Goal: Task Accomplishment & Management: Manage account settings

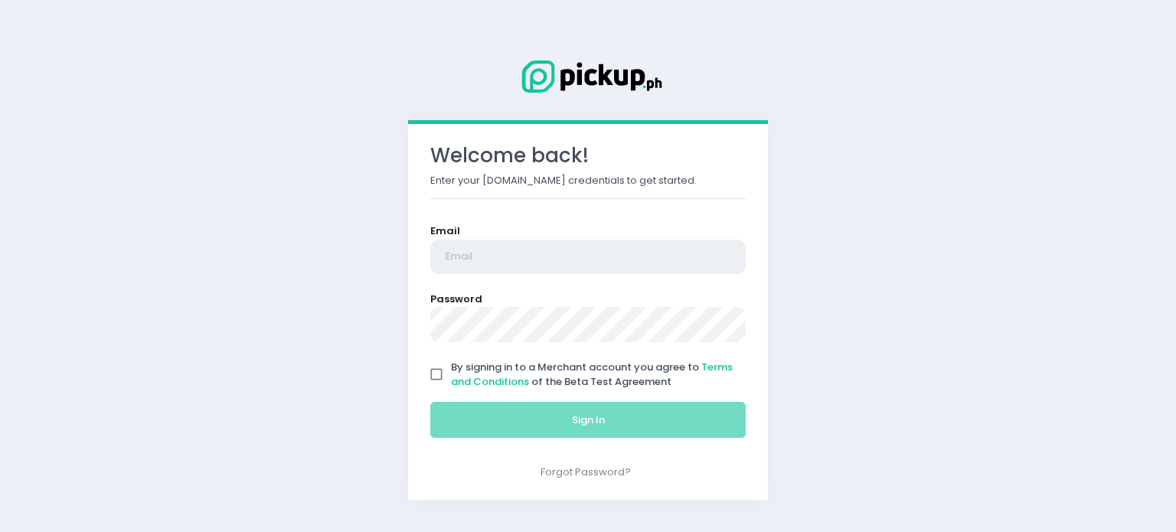
type input "[EMAIL_ADDRESS][DOMAIN_NAME]"
click at [438, 374] on input "By signing in to a Merchant account you agree to Terms and Conditions of the Be…" at bounding box center [436, 374] width 29 height 29
checkbox input "true"
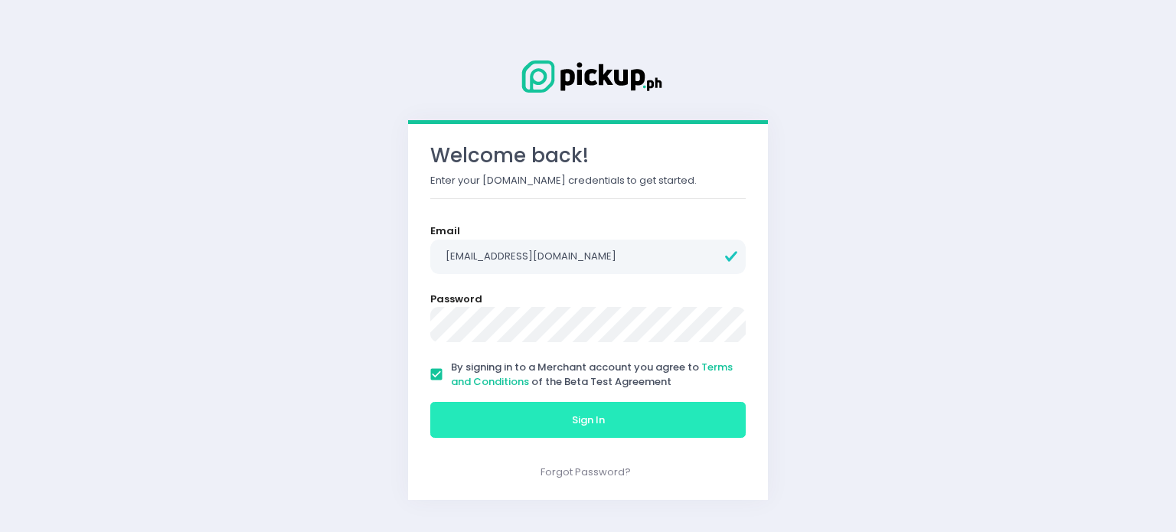
click at [524, 407] on button "Sign In" at bounding box center [587, 420] width 315 height 37
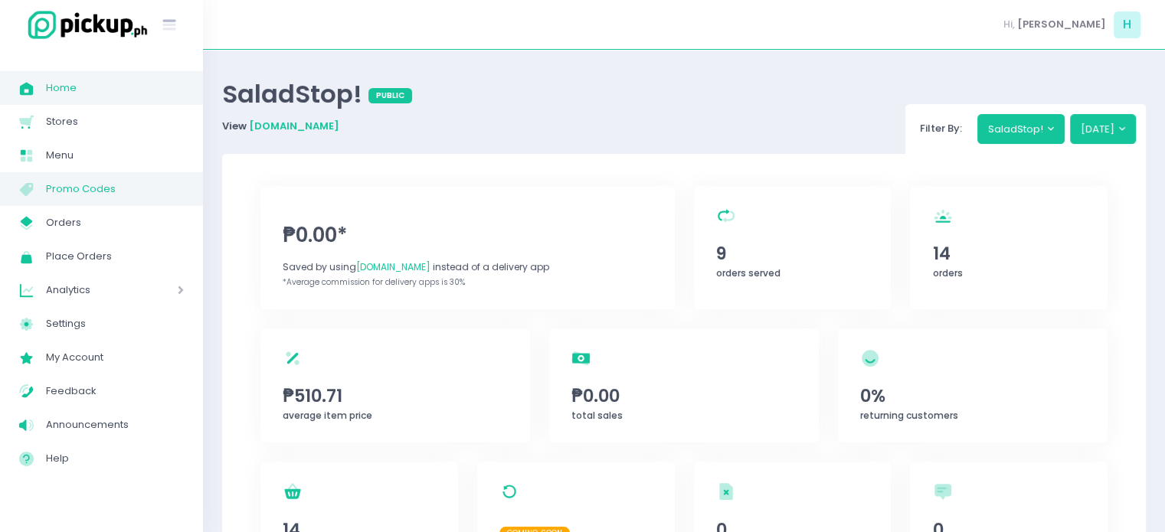
click at [113, 181] on span "Promo Codes" at bounding box center [115, 189] width 138 height 20
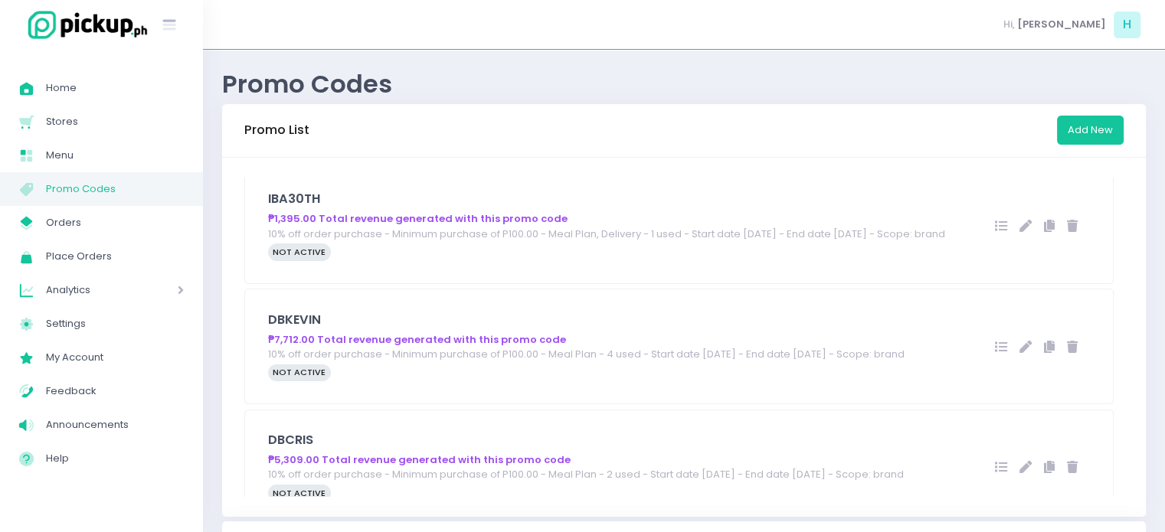
scroll to position [459, 0]
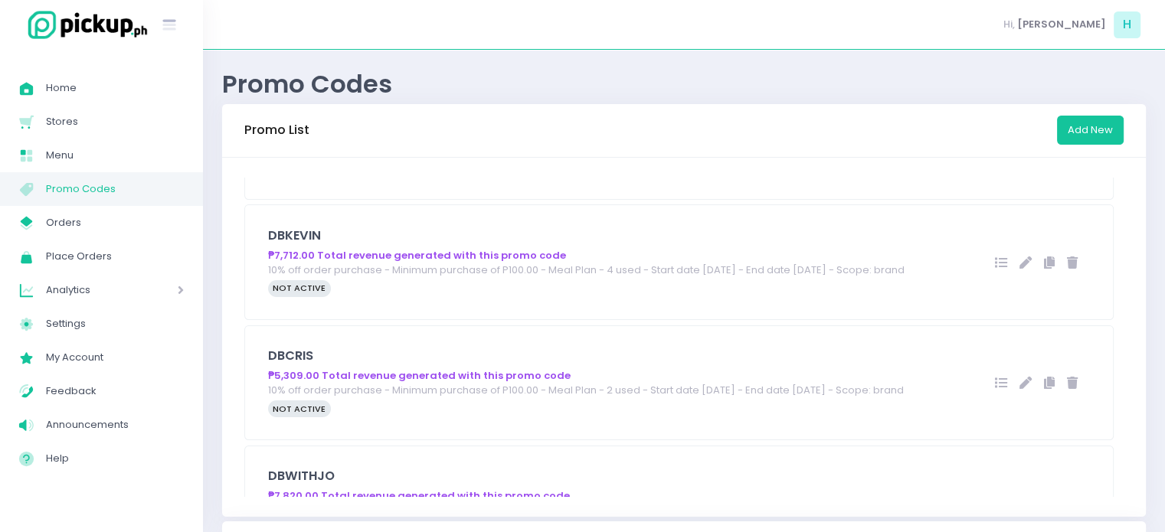
click at [595, 264] on div "DBKEVIN ₱7,712.00 Total revenue generated with this promo code 10% off order pu…" at bounding box center [678, 262] width 867 height 114
click at [995, 269] on icon at bounding box center [1001, 262] width 12 height 12
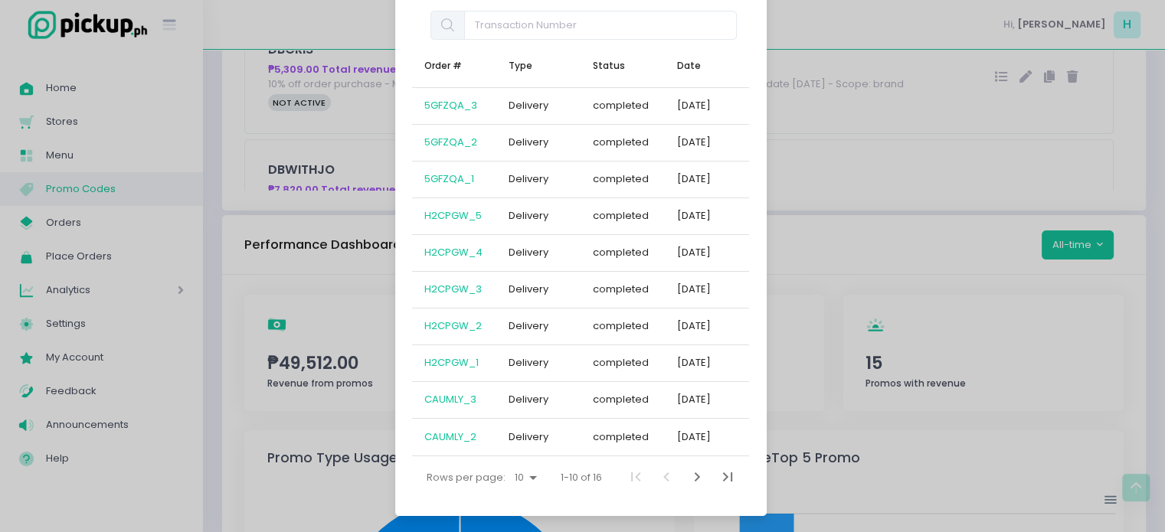
scroll to position [0, 0]
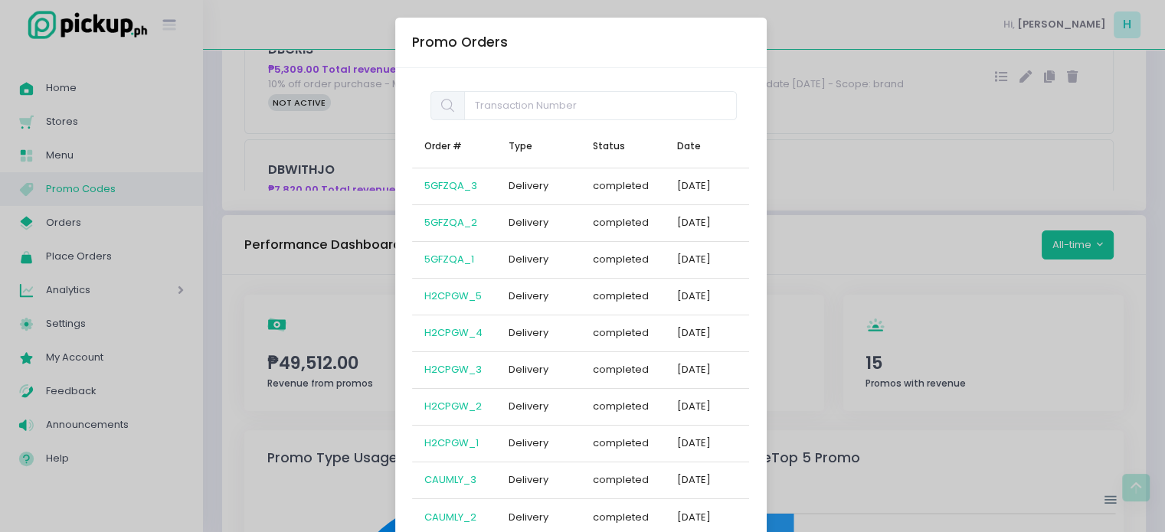
click at [233, 159] on div "Promo Orders Order # Type Status Date 5GFZQA_3 Delivery completed 2025-04-22 5G…" at bounding box center [582, 266] width 1165 height 532
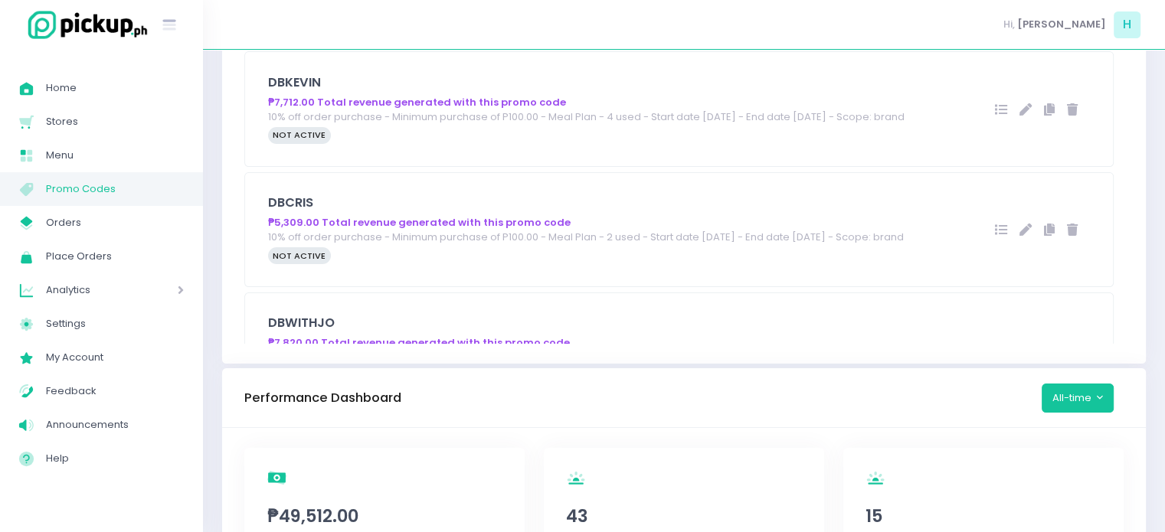
scroll to position [77, 0]
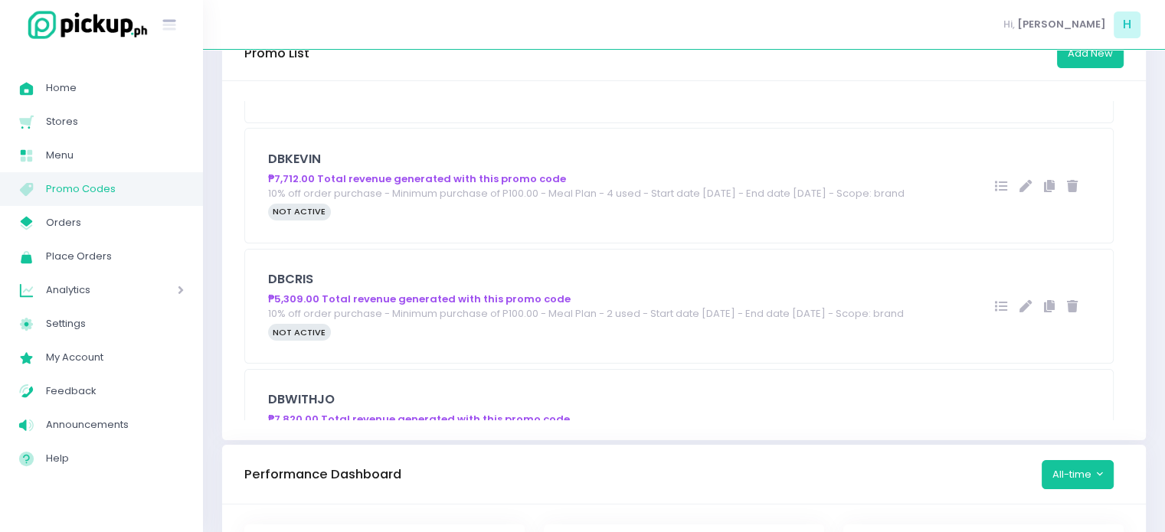
click at [609, 167] on h5 "DBKEVIN" at bounding box center [592, 159] width 648 height 15
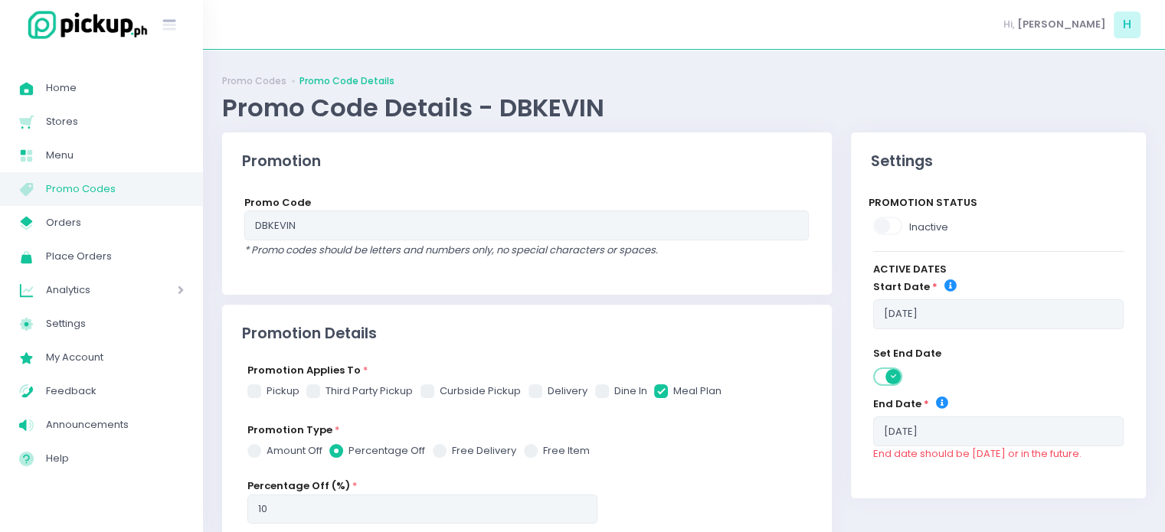
checkbox input "true"
radio input "true"
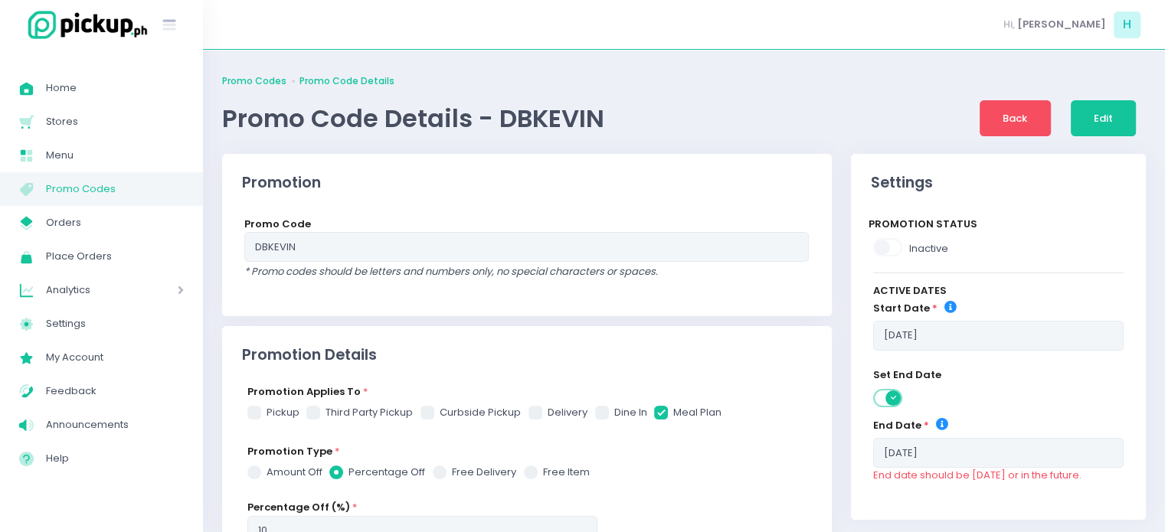
click at [255, 82] on link "Promo Codes" at bounding box center [254, 81] width 64 height 14
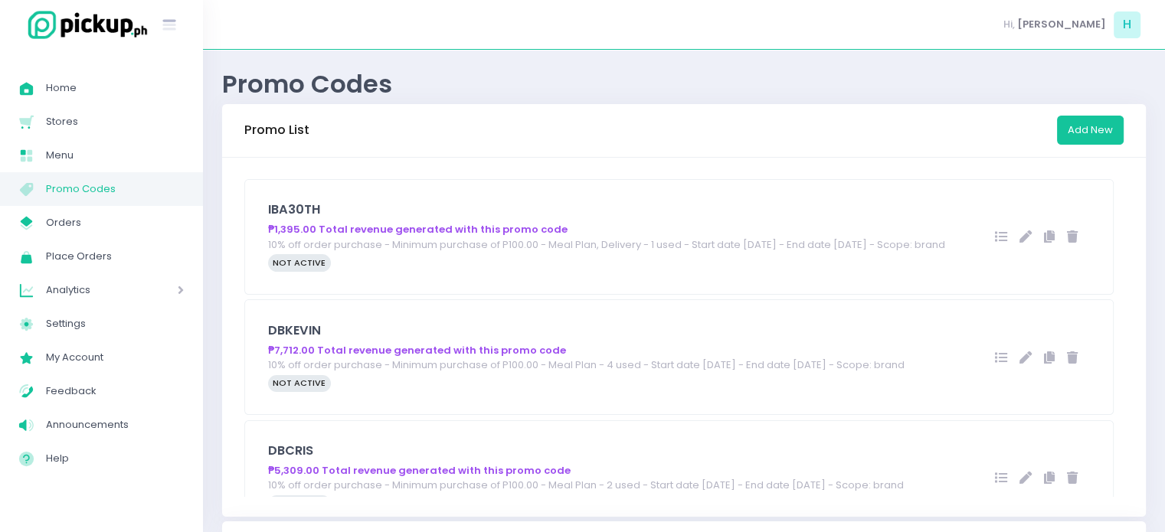
scroll to position [459, 0]
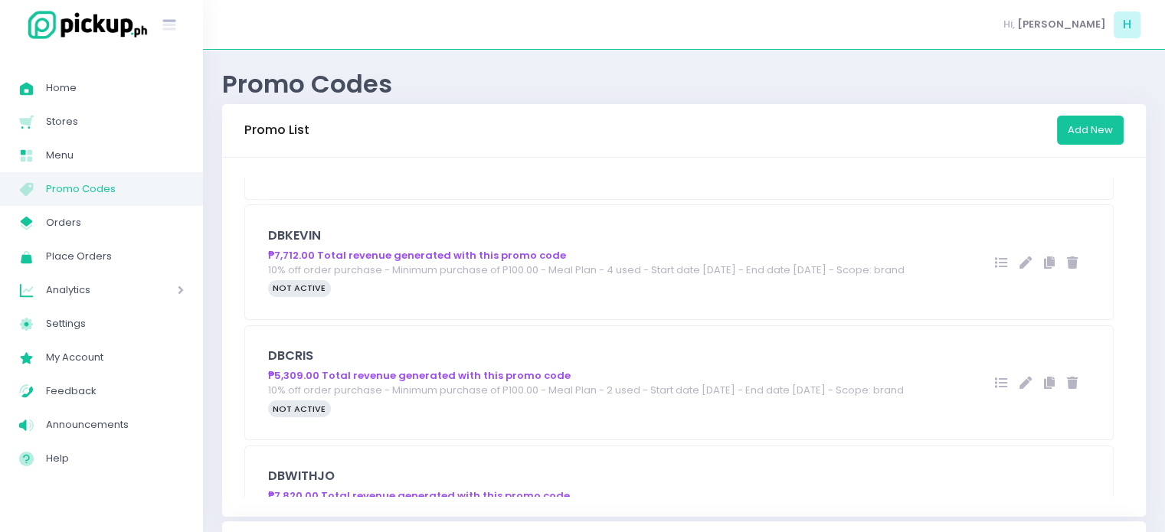
click at [995, 269] on icon at bounding box center [1001, 262] width 12 height 12
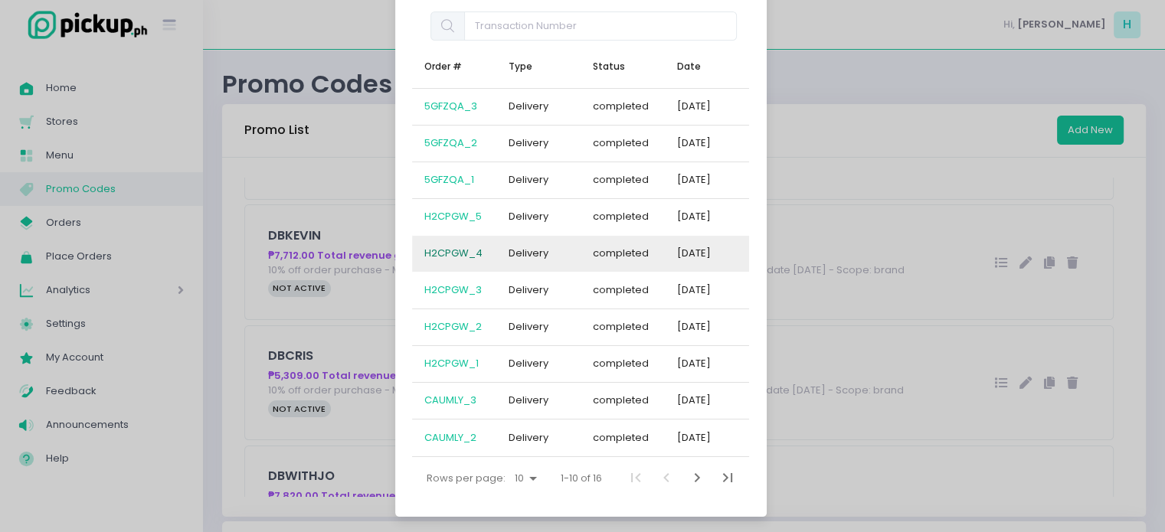
scroll to position [80, 0]
click at [718, 472] on icon "Last Page" at bounding box center [727, 477] width 18 height 18
